Goal: Obtain resource: Download file/media

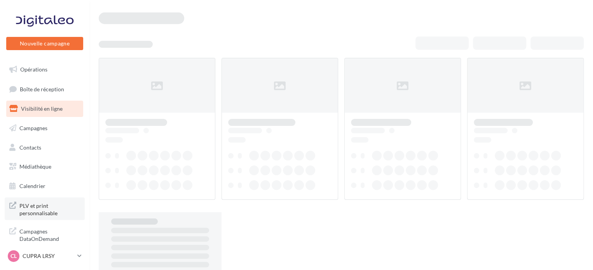
click at [16, 211] on link "PLV et print personnalisable" at bounding box center [45, 208] width 80 height 23
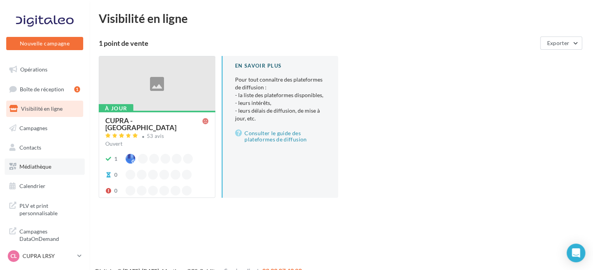
click at [36, 169] on span "Médiathèque" at bounding box center [35, 166] width 32 height 7
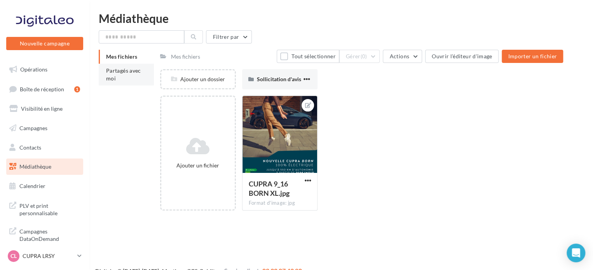
click at [144, 68] on li "Partagés avec moi" at bounding box center [126, 75] width 55 height 22
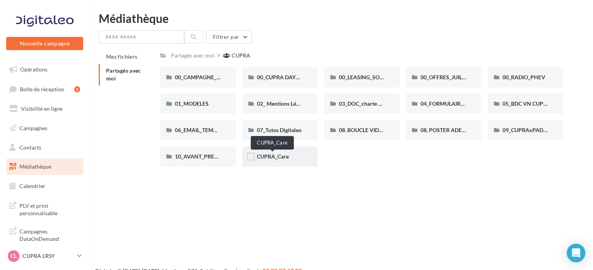
click at [270, 160] on span "CUPRA_Care" at bounding box center [273, 156] width 32 height 7
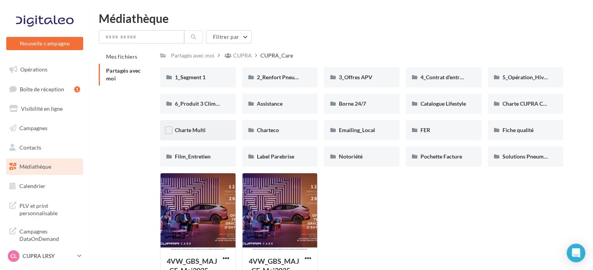
click at [197, 135] on div "Charte Multi" at bounding box center [198, 130] width 76 height 20
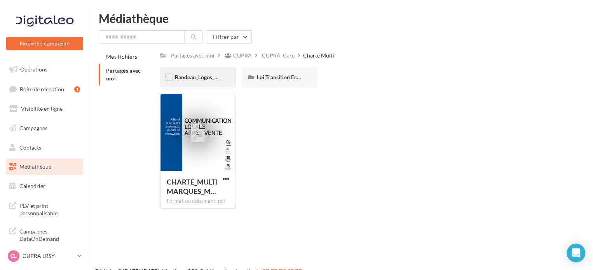
click at [175, 83] on div "Bandeau_Logos_Service" at bounding box center [198, 77] width 76 height 20
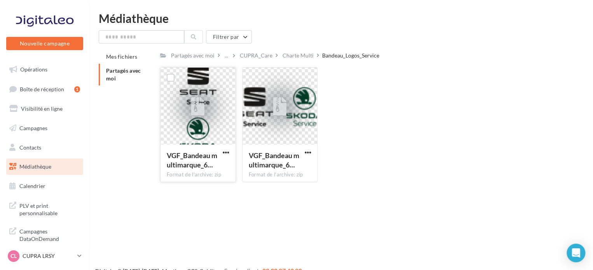
click at [226, 157] on div "VGF_Bandeau multimarque_6…" at bounding box center [198, 161] width 63 height 21
click at [223, 150] on span "button" at bounding box center [226, 152] width 7 height 7
click at [204, 167] on button "Télécharger" at bounding box center [192, 168] width 78 height 20
click at [291, 56] on div "Charte Multi" at bounding box center [297, 56] width 31 height 8
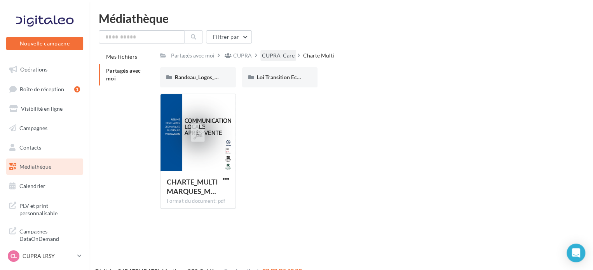
click at [272, 59] on div "CUPRA_Care" at bounding box center [278, 56] width 33 height 8
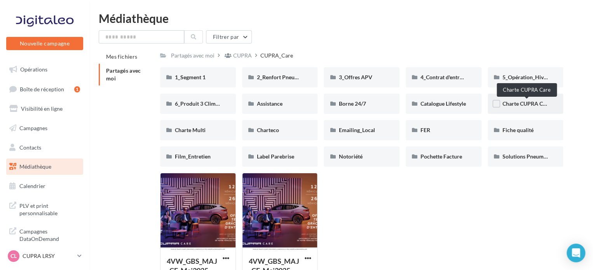
click at [516, 107] on span "Charte CUPRA Care" at bounding box center [526, 103] width 48 height 7
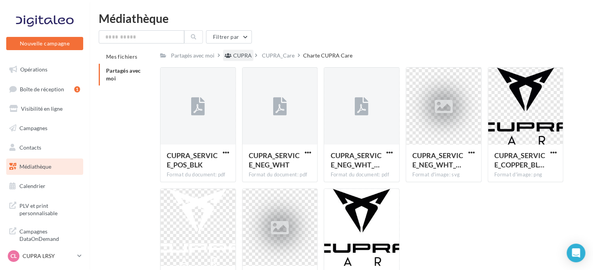
click at [236, 56] on div "CUPRA" at bounding box center [242, 56] width 19 height 8
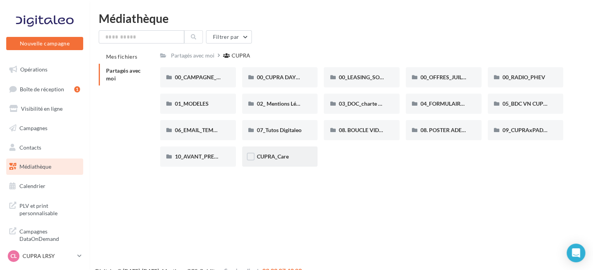
click at [264, 165] on div "CUPRA_Care" at bounding box center [280, 156] width 76 height 20
